Goal: Task Accomplishment & Management: Manage account settings

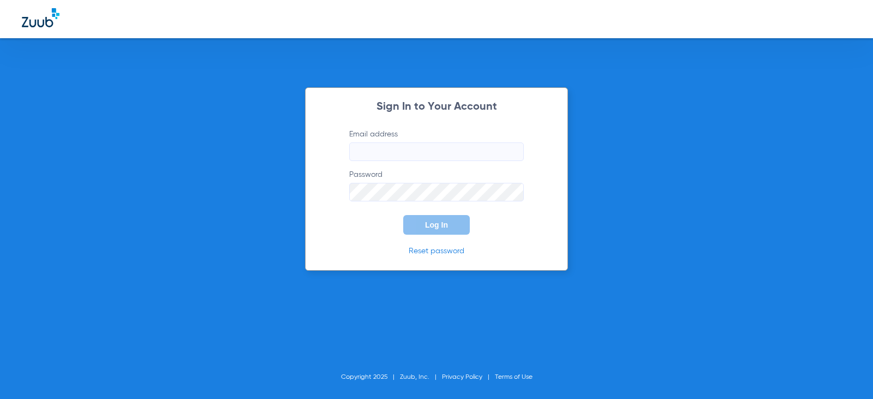
click at [400, 160] on input "Email address" at bounding box center [436, 151] width 175 height 19
click at [461, 151] on input "mckinleymoore67" at bounding box center [436, 151] width 175 height 19
type input "[EMAIL_ADDRESS][DOMAIN_NAME]"
click at [454, 219] on button "Log In" at bounding box center [436, 225] width 67 height 20
click at [312, 181] on div "Sign In to Your Account Email address [EMAIL_ADDRESS][DOMAIN_NAME] Password Log…" at bounding box center [436, 178] width 263 height 183
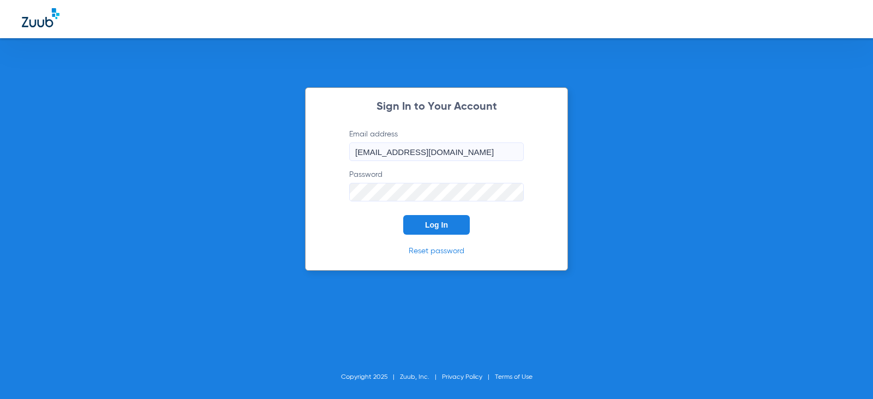
click at [403, 215] on button "Log In" at bounding box center [436, 225] width 67 height 20
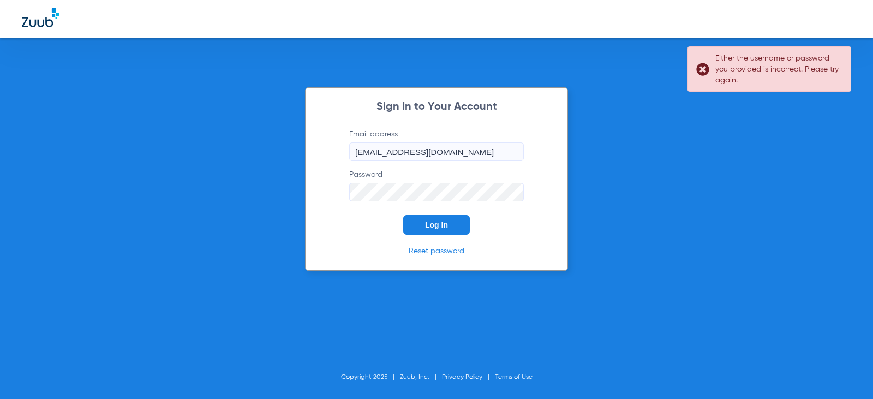
click at [281, 190] on div "Sign In to Your Account Email address [EMAIL_ADDRESS][DOMAIN_NAME] Password Log…" at bounding box center [436, 199] width 873 height 399
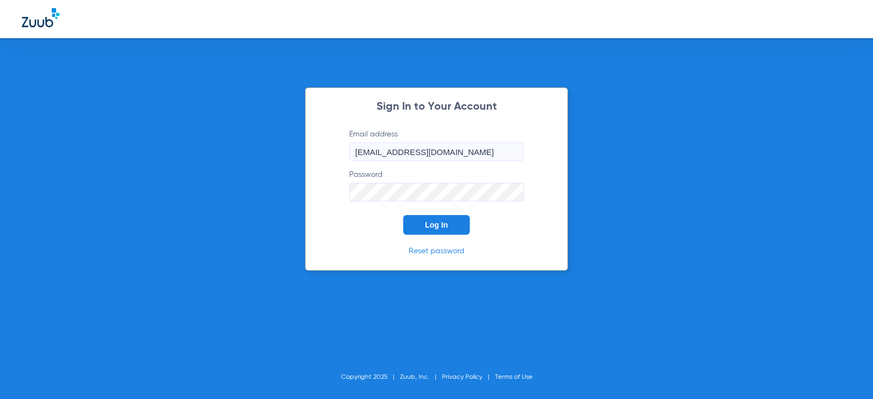
click at [403, 215] on button "Log In" at bounding box center [436, 225] width 67 height 20
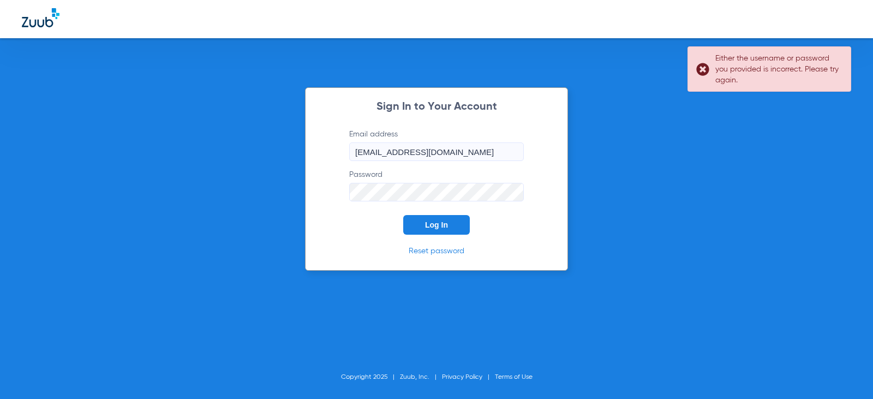
click at [254, 194] on div "Sign In to Your Account Email address [EMAIL_ADDRESS][DOMAIN_NAME] Password Log…" at bounding box center [436, 199] width 873 height 399
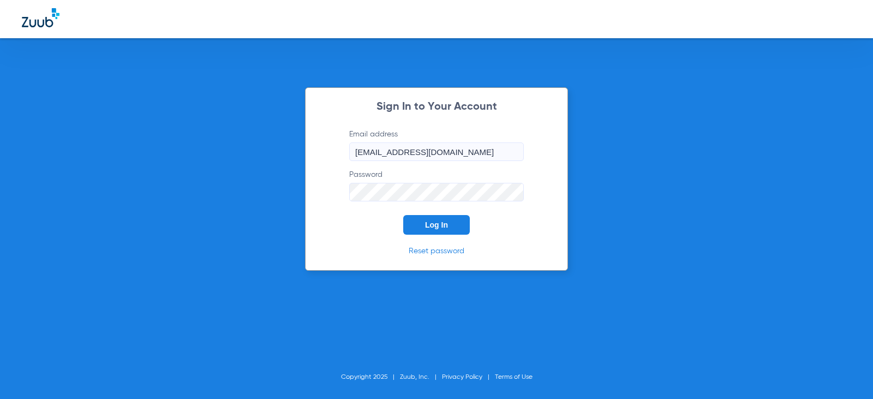
click at [403, 215] on button "Log In" at bounding box center [436, 225] width 67 height 20
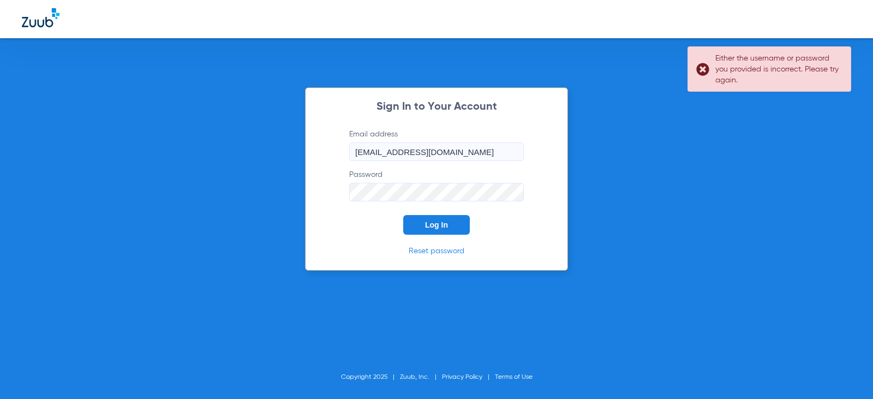
click at [305, 194] on div "Sign In to Your Account Email address [EMAIL_ADDRESS][DOMAIN_NAME] Password Log…" at bounding box center [436, 178] width 263 height 183
